Goal: Task Accomplishment & Management: Manage account settings

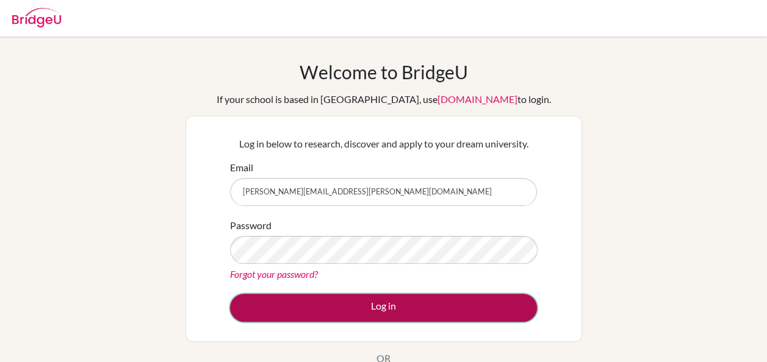
click at [377, 315] on button "Log in" at bounding box center [383, 308] width 307 height 28
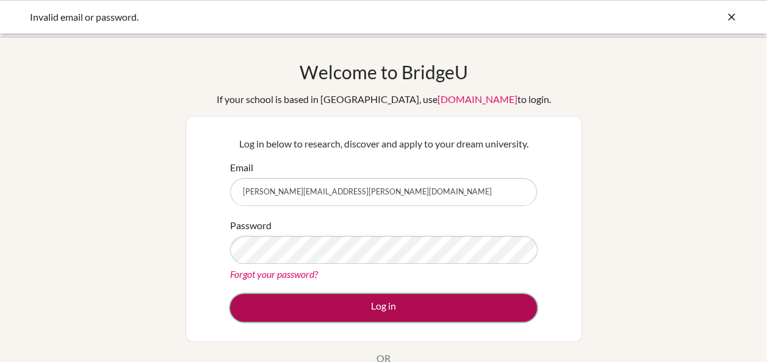
click at [319, 299] on button "Log in" at bounding box center [383, 308] width 307 height 28
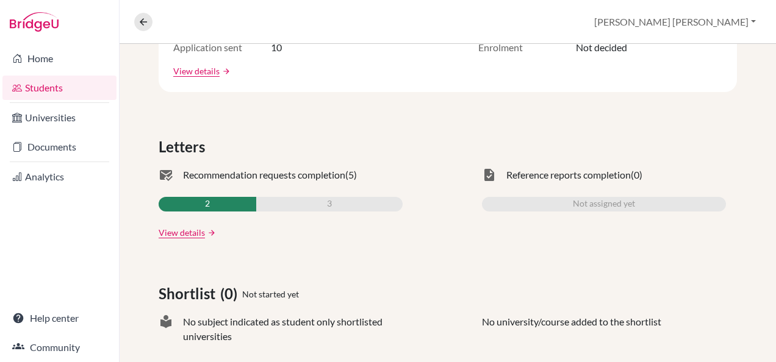
scroll to position [305, 0]
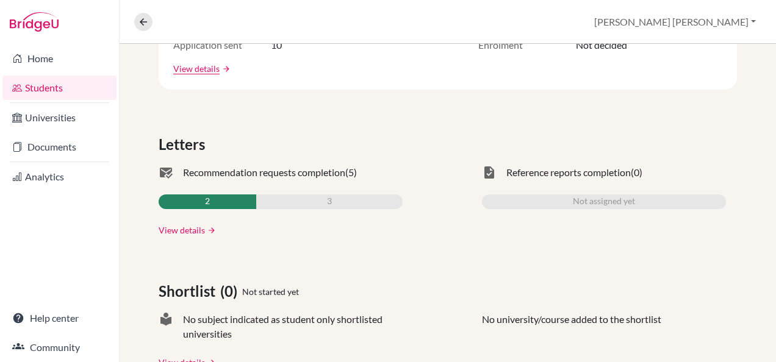
click at [167, 232] on link "View details" at bounding box center [182, 230] width 46 height 13
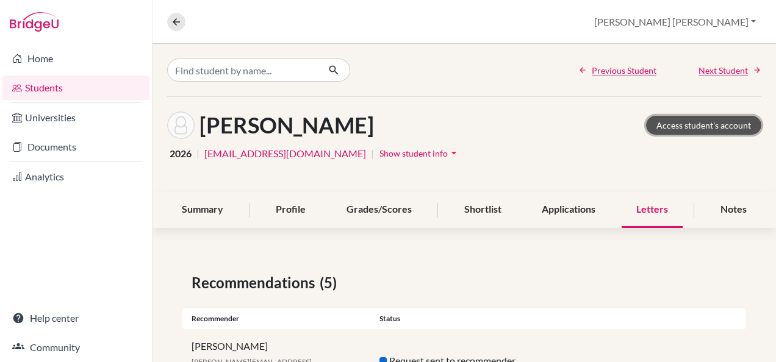
click at [707, 126] on link "Access student's account" at bounding box center [703, 125] width 115 height 19
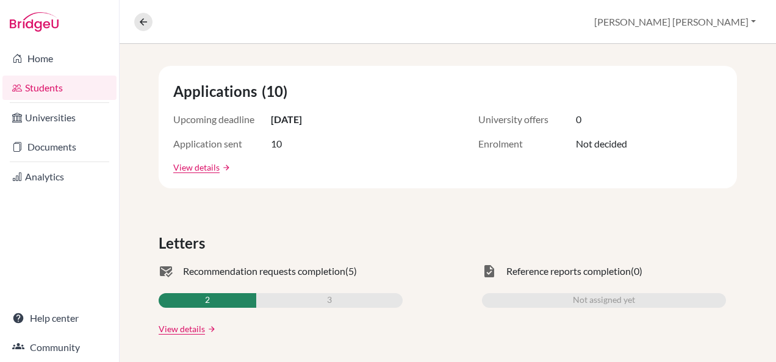
scroll to position [214, 0]
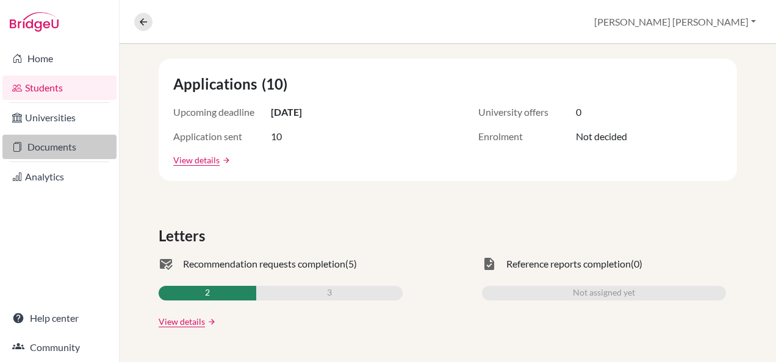
click at [55, 158] on link "Documents" at bounding box center [59, 147] width 114 height 24
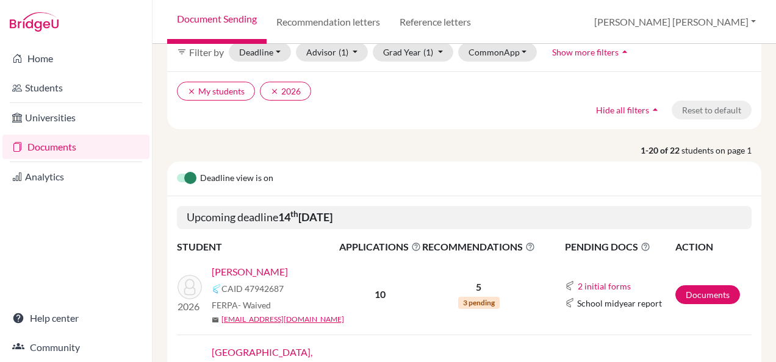
scroll to position [153, 0]
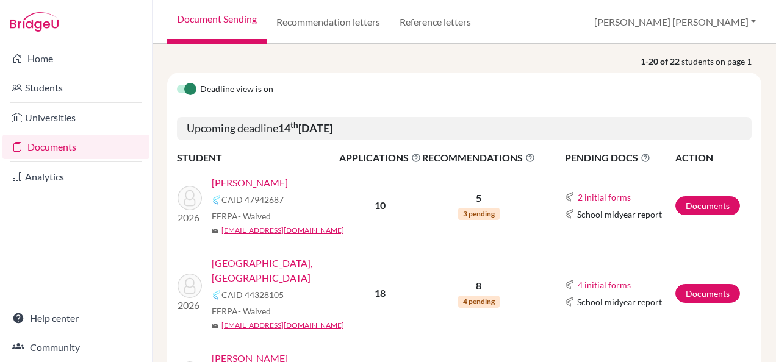
click at [232, 178] on link "[PERSON_NAME]" at bounding box center [250, 183] width 76 height 15
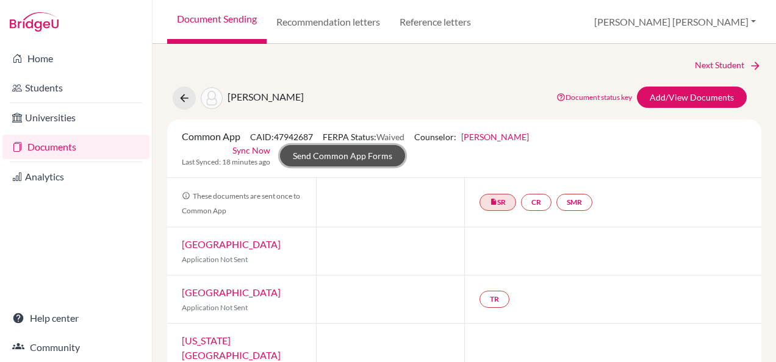
click at [340, 148] on link "Send Common App Forms" at bounding box center [342, 155] width 125 height 21
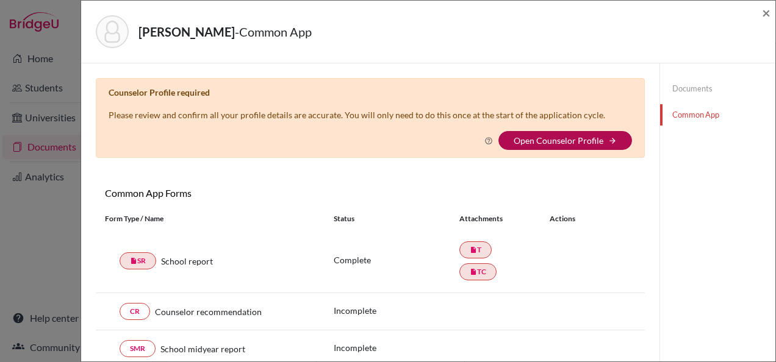
click at [517, 140] on link "Open Counselor Profile" at bounding box center [559, 140] width 90 height 10
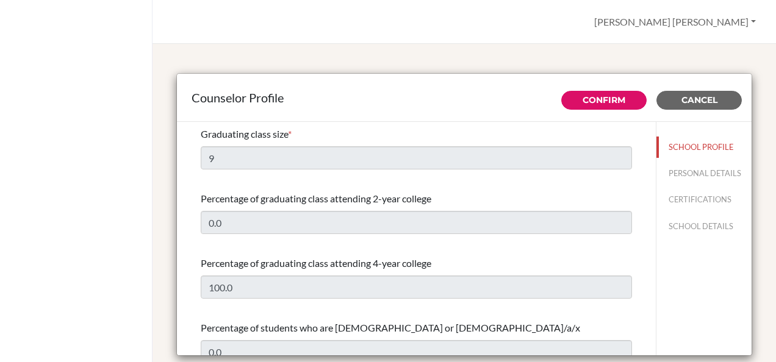
select select "0"
select select "311275"
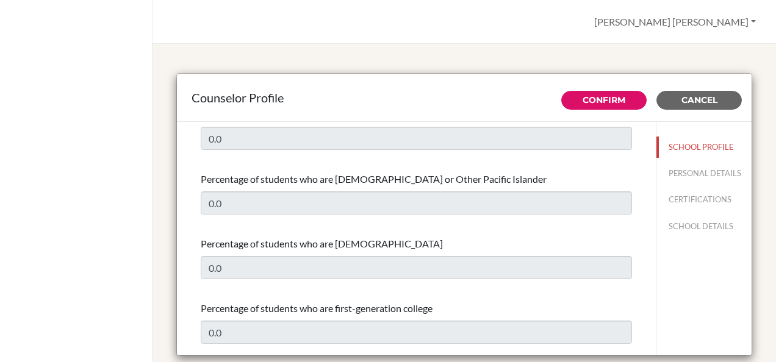
scroll to position [458, 0]
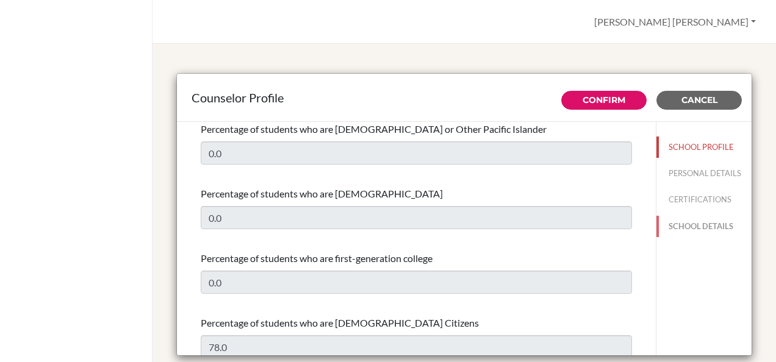
click at [693, 233] on button "SCHOOL DETAILS" at bounding box center [704, 226] width 95 height 21
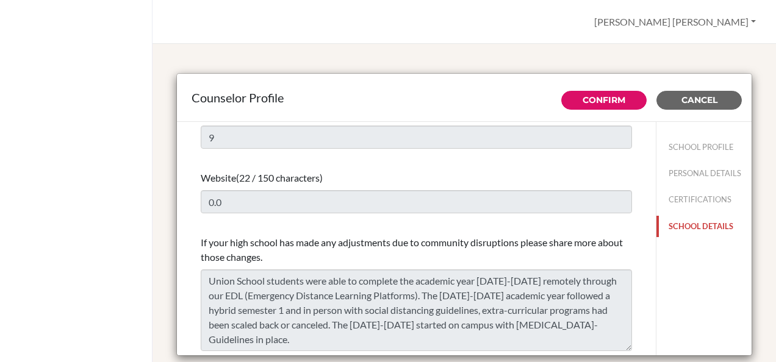
type input "858600"
type input "[DOMAIN_NAME]"
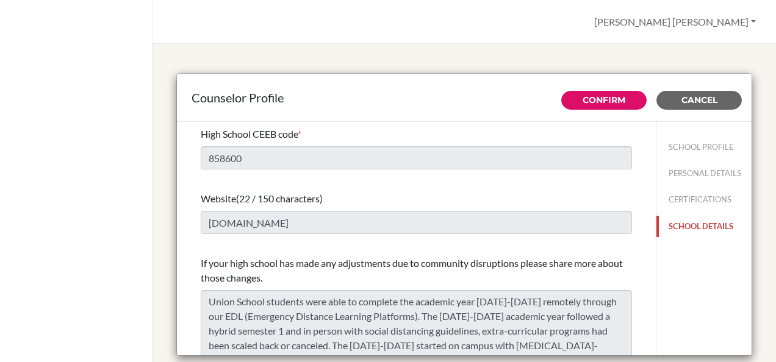
scroll to position [20, 0]
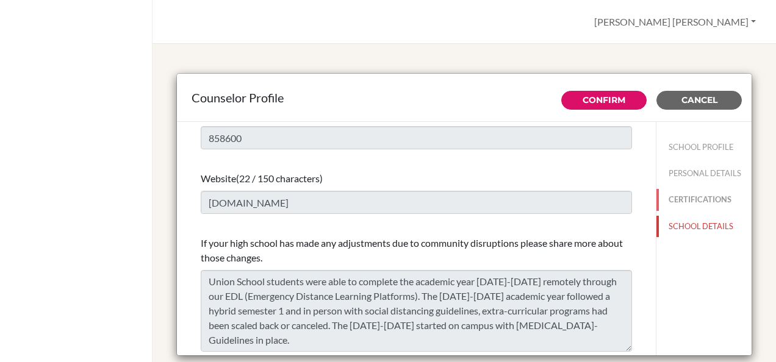
click at [663, 211] on button "CERTIFICATIONS" at bounding box center [704, 199] width 95 height 21
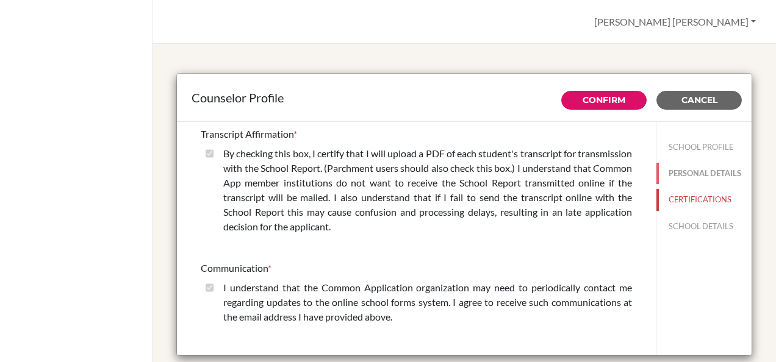
click at [691, 164] on button "PERSONAL DETAILS" at bounding box center [704, 173] width 95 height 21
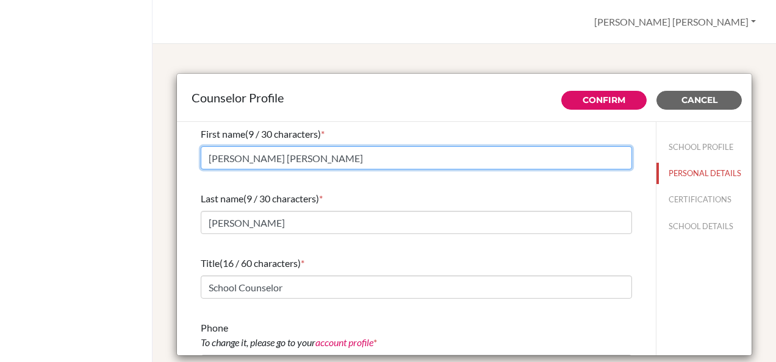
click at [252, 157] on input "[PERSON_NAME] [PERSON_NAME]" at bounding box center [416, 157] width 431 height 23
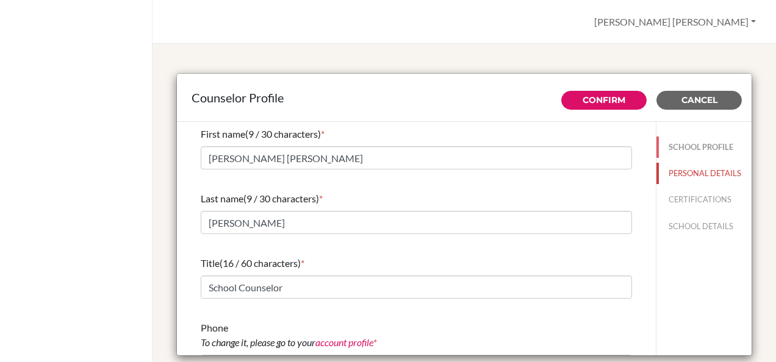
click at [694, 142] on button "SCHOOL PROFILE" at bounding box center [704, 147] width 95 height 21
type input "100.0"
type input "0.0"
type input "9"
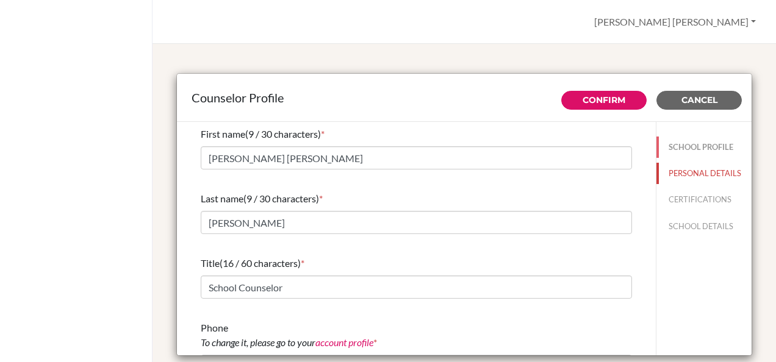
type input "0.0"
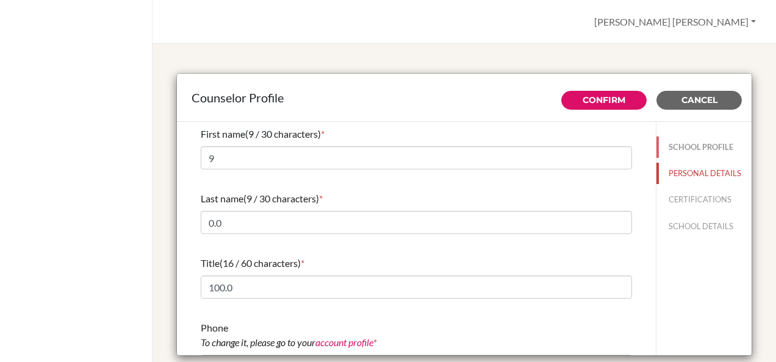
select select "0"
select select "311275"
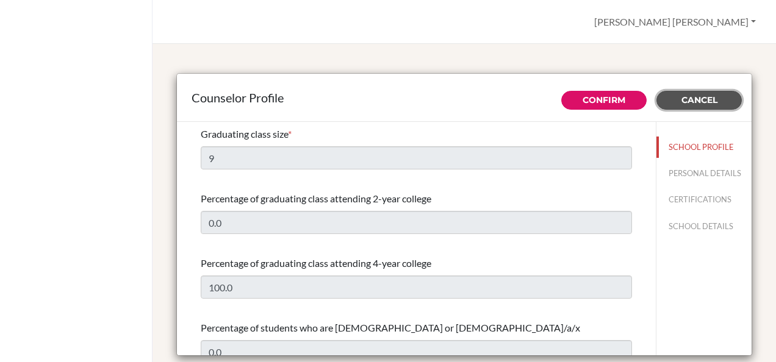
click at [682, 96] on span "Cancel" at bounding box center [700, 100] width 36 height 11
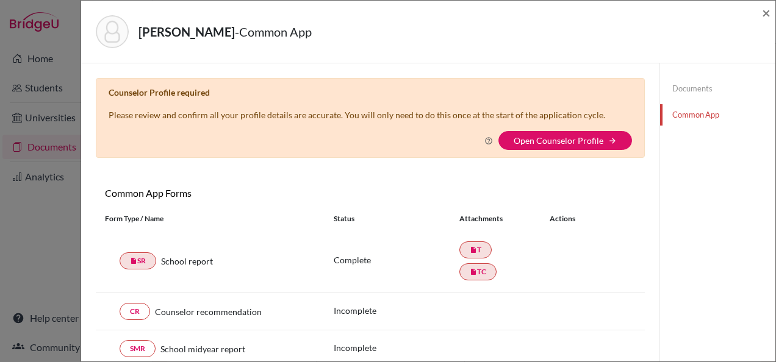
click at [17, 200] on div "Louis, Thierry - Common App × × Counselor Profile required Please review and co…" at bounding box center [388, 181] width 776 height 362
click at [766, 10] on span "×" at bounding box center [766, 13] width 9 height 18
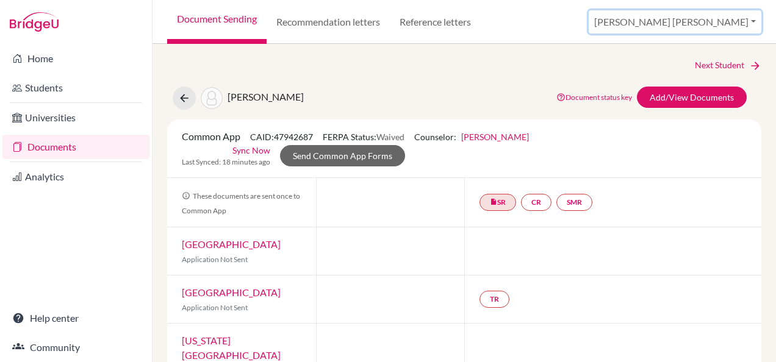
click at [757, 21] on button "[PERSON_NAME] [PERSON_NAME]" at bounding box center [675, 21] width 173 height 23
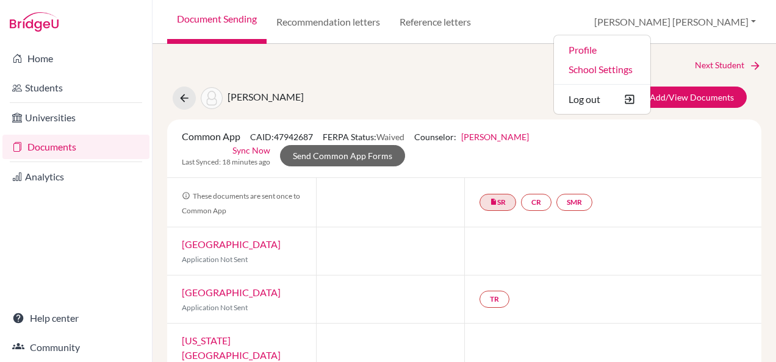
click at [651, 79] on ul "Profile School Settings Log out" at bounding box center [602, 75] width 98 height 80
click at [650, 66] on link "School Settings" at bounding box center [602, 70] width 96 height 20
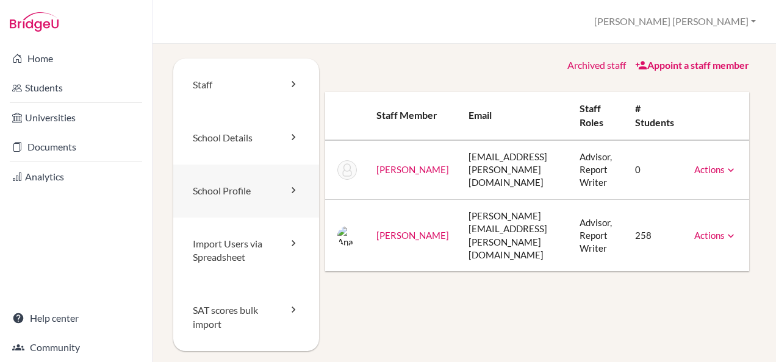
click at [251, 193] on link "School Profile" at bounding box center [246, 191] width 146 height 53
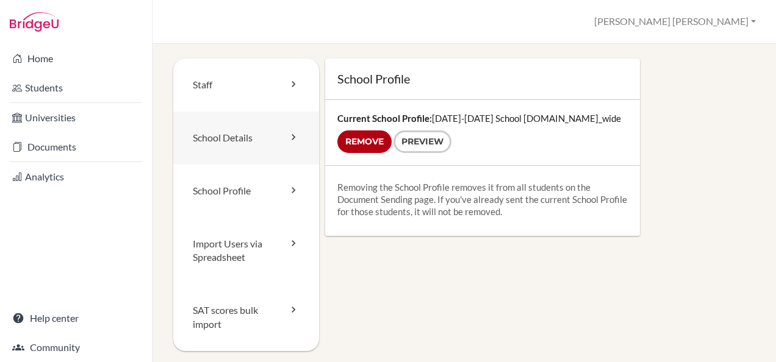
click at [297, 145] on link "School Details" at bounding box center [246, 138] width 146 height 53
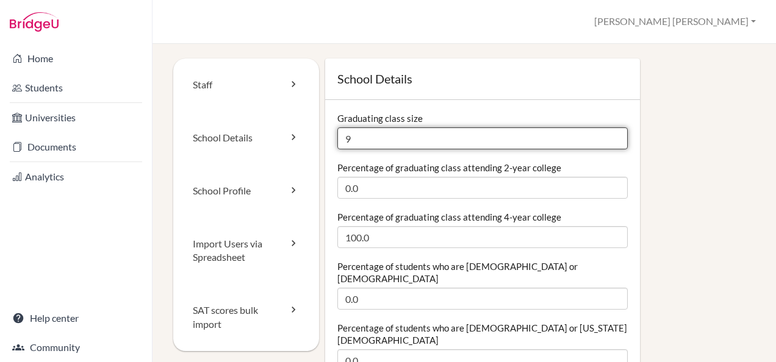
click at [354, 141] on input "9" at bounding box center [482, 139] width 291 height 22
type input "22"
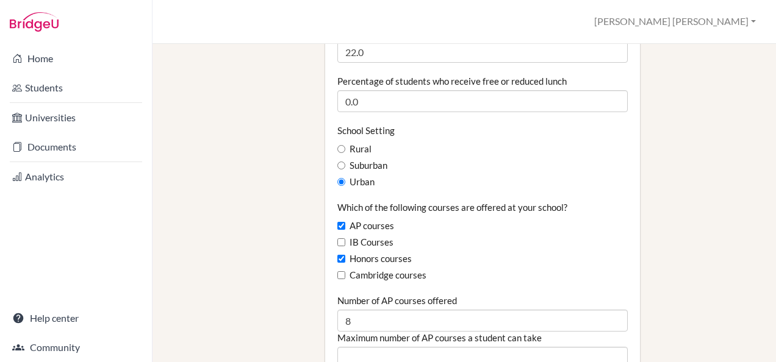
scroll to position [671, 0]
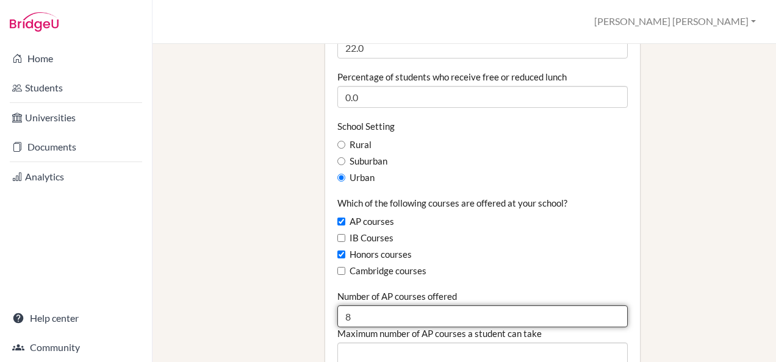
drag, startPoint x: 360, startPoint y: 288, endPoint x: 322, endPoint y: 308, distance: 42.6
click at [358, 306] on input "8" at bounding box center [482, 317] width 291 height 22
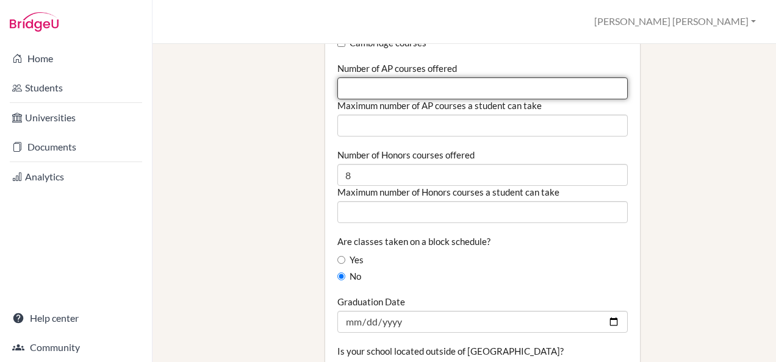
scroll to position [900, 0]
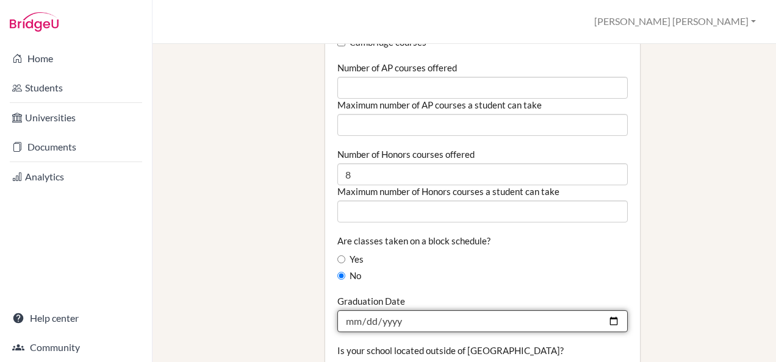
click at [607, 311] on input "2025-05-30" at bounding box center [482, 322] width 291 height 22
type input "[DATE]"
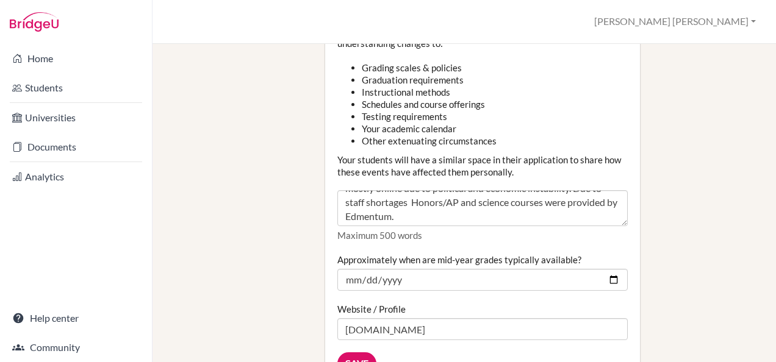
scroll to position [167, 0]
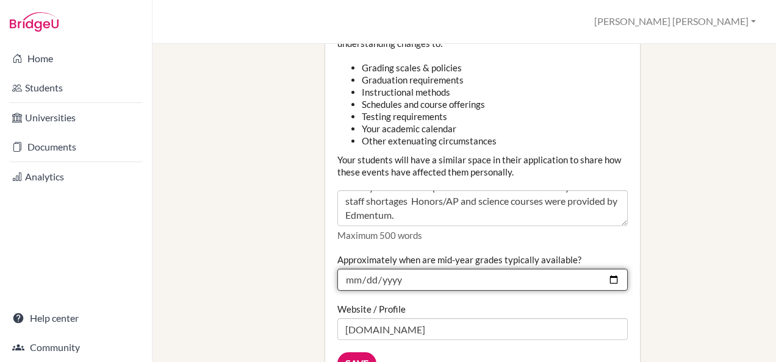
click at [605, 269] on input "2025-01-20" at bounding box center [482, 280] width 291 height 22
type input "[DATE]"
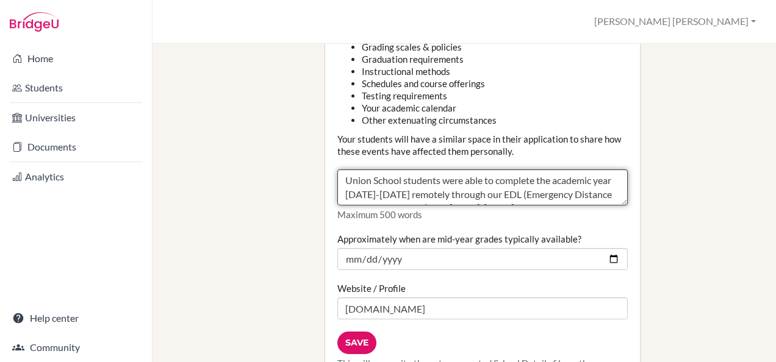
scroll to position [1589, 0]
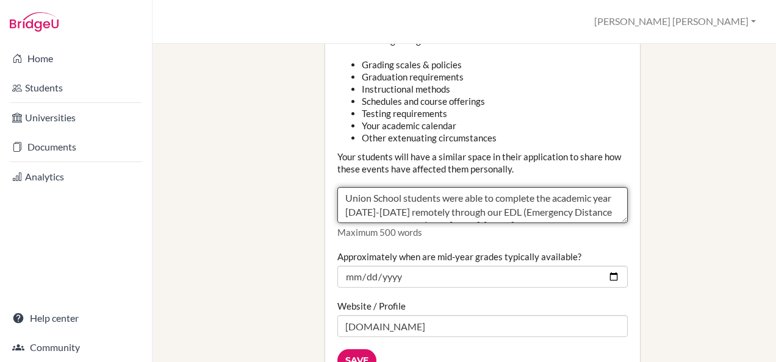
drag, startPoint x: 459, startPoint y: 99, endPoint x: 278, endPoint y: 72, distance: 182.6
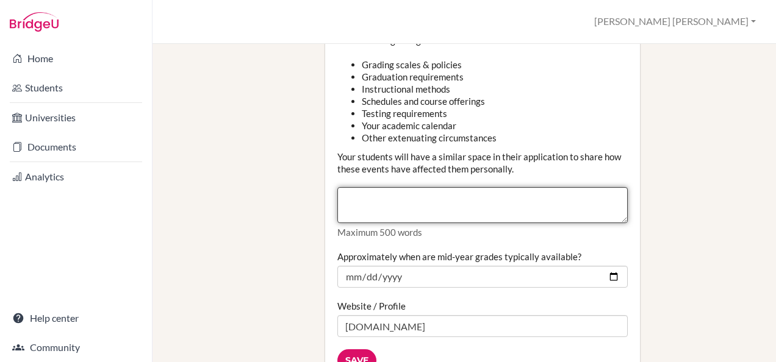
paste textarea "Due to ongoing political instability in [GEOGRAPHIC_DATA], [GEOGRAPHIC_DATA] ha…"
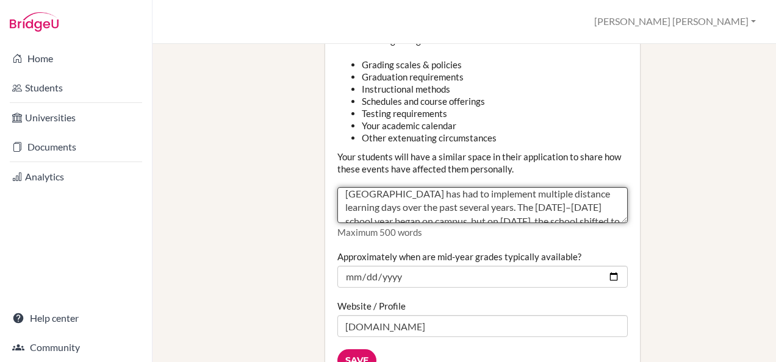
scroll to position [23, 0]
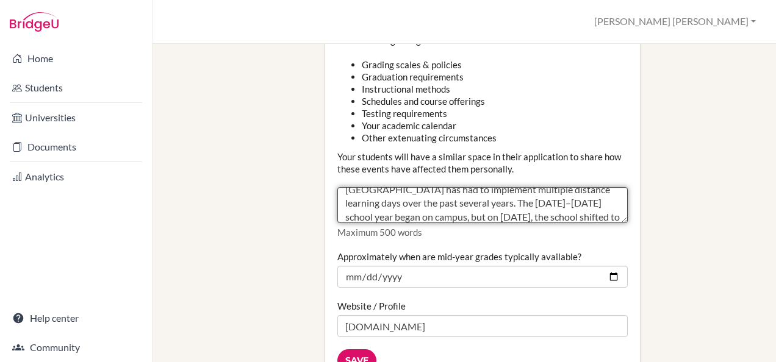
click at [497, 192] on textarea "Union School students were able to complete the academic year 2019-2020 remotel…" at bounding box center [482, 205] width 291 height 37
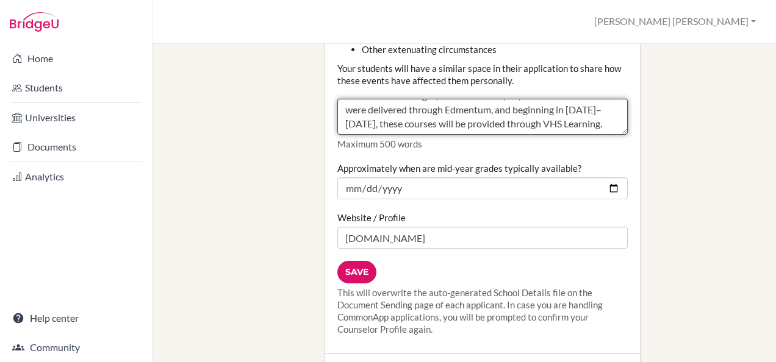
scroll to position [1696, 0]
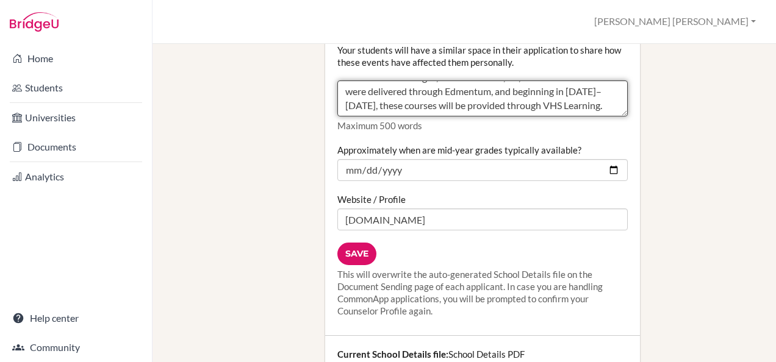
type textarea "Due to ongoing political instability in [GEOGRAPHIC_DATA], [GEOGRAPHIC_DATA] ha…"
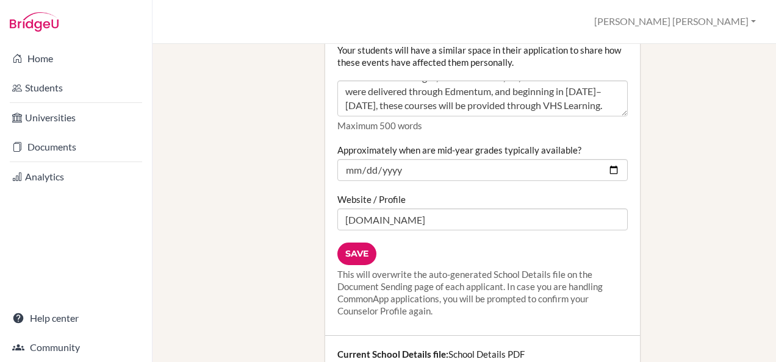
click at [366, 243] on input "Save" at bounding box center [356, 254] width 39 height 23
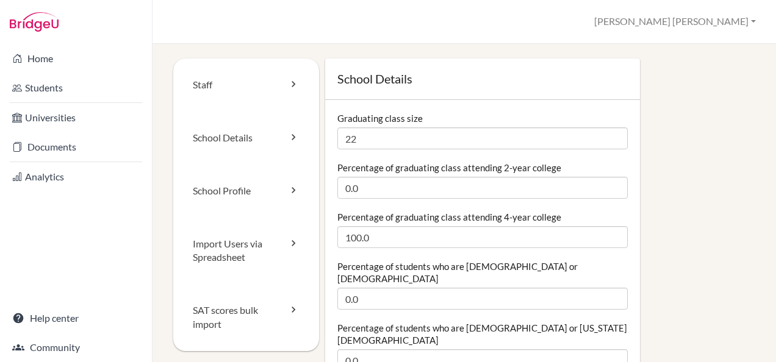
scroll to position [183, 0]
